Goal: Information Seeking & Learning: Learn about a topic

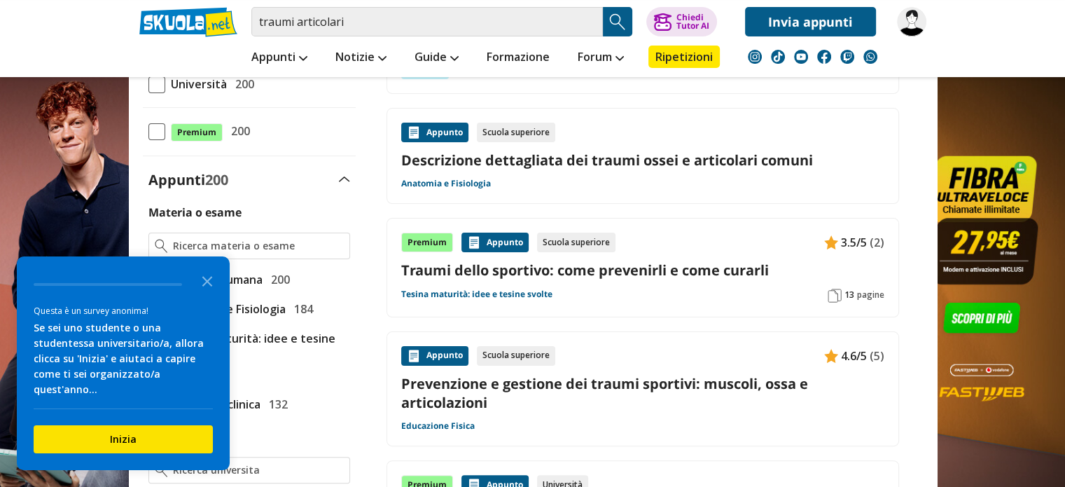
scroll to position [280, 0]
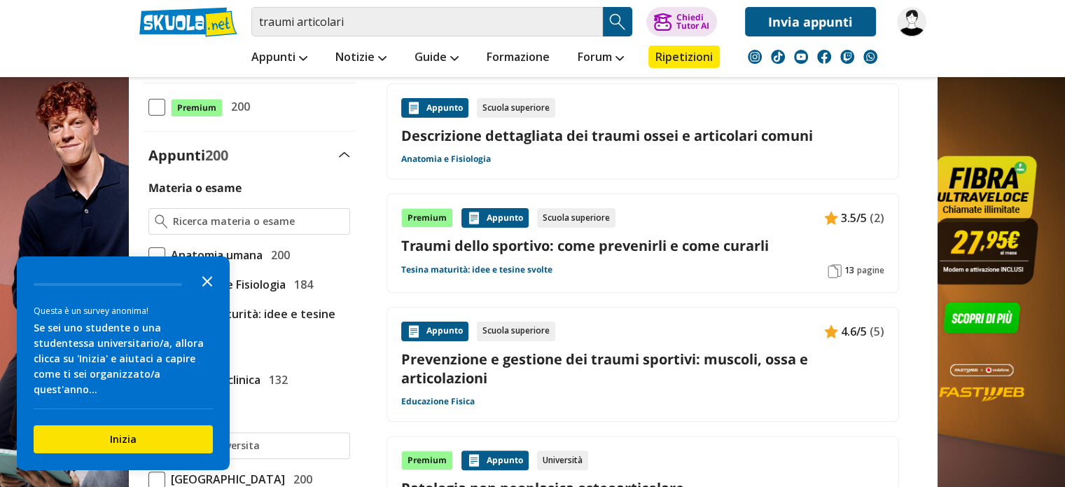
click at [207, 286] on polygon "Close the survey" at bounding box center [207, 281] width 11 height 11
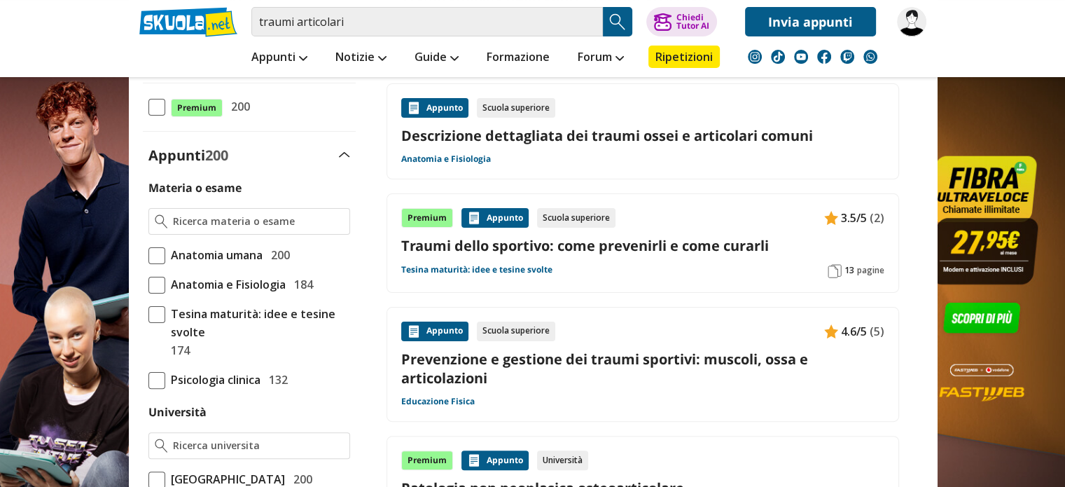
click at [664, 360] on link "Prevenzione e gestione dei traumi sportivi: muscoli, ossa e articolazioni" at bounding box center [642, 368] width 483 height 38
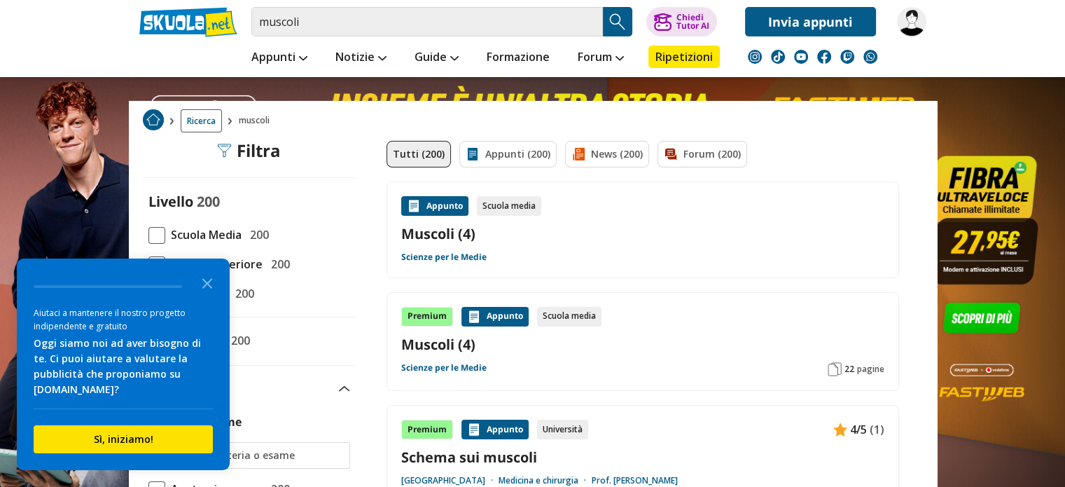
scroll to position [70, 0]
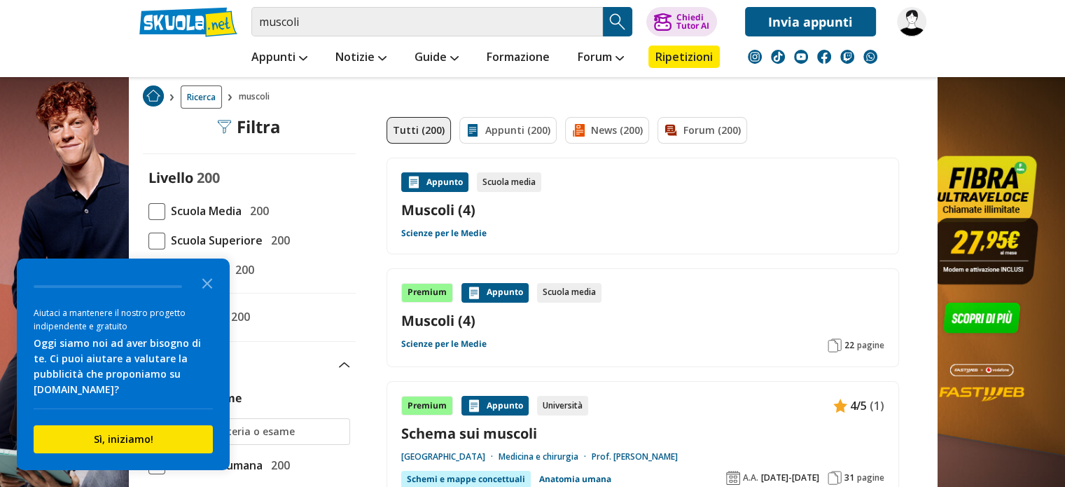
click at [430, 233] on link "Scienze per le Medie" at bounding box center [443, 233] width 85 height 11
click at [432, 182] on div "Appunto" at bounding box center [434, 182] width 67 height 20
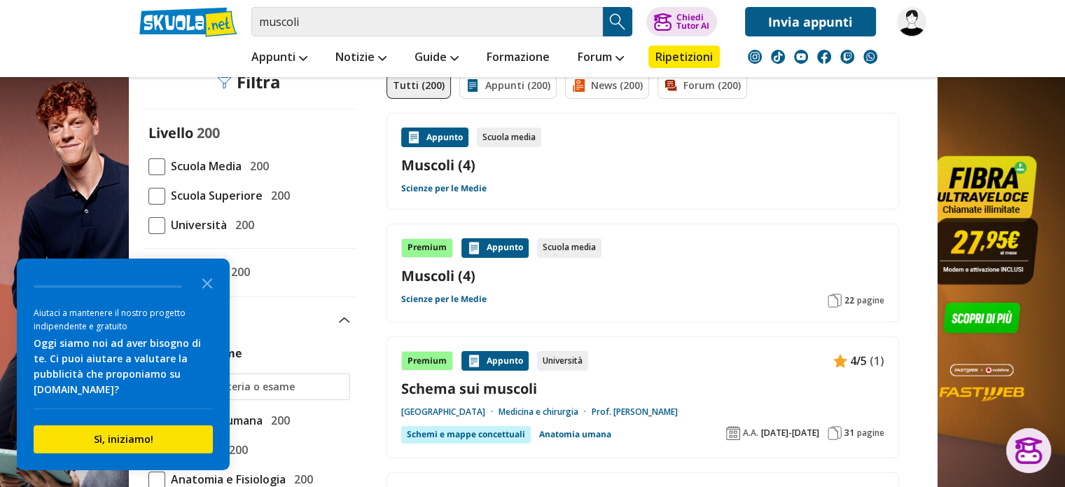
scroll to position [140, 0]
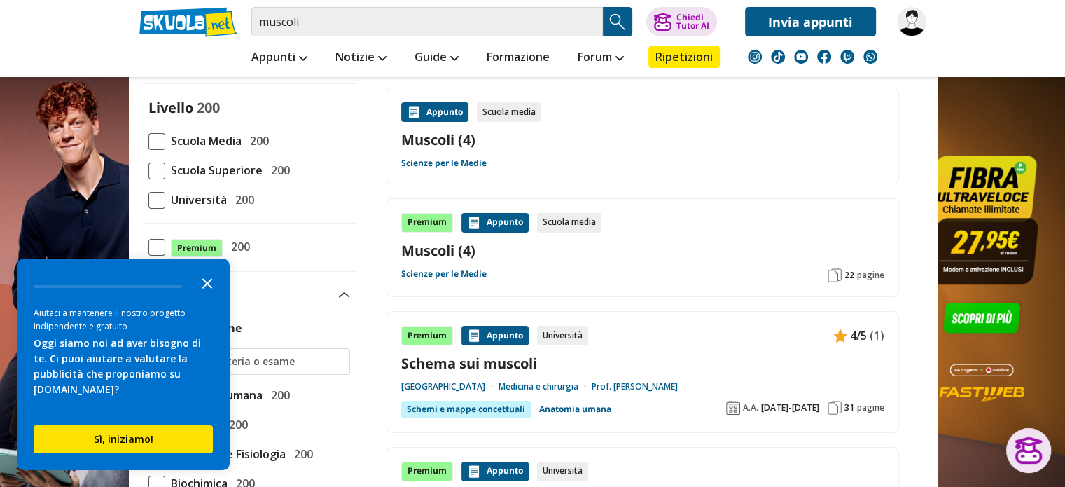
click at [210, 279] on icon "Close the survey" at bounding box center [207, 282] width 28 height 28
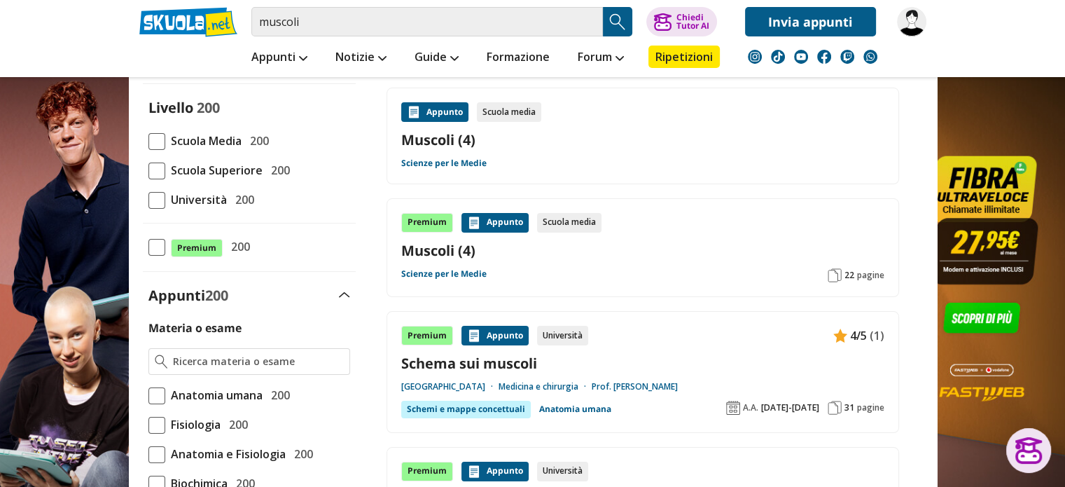
click at [573, 218] on div "Scuola media" at bounding box center [569, 223] width 64 height 20
